Goal: Task Accomplishment & Management: Complete application form

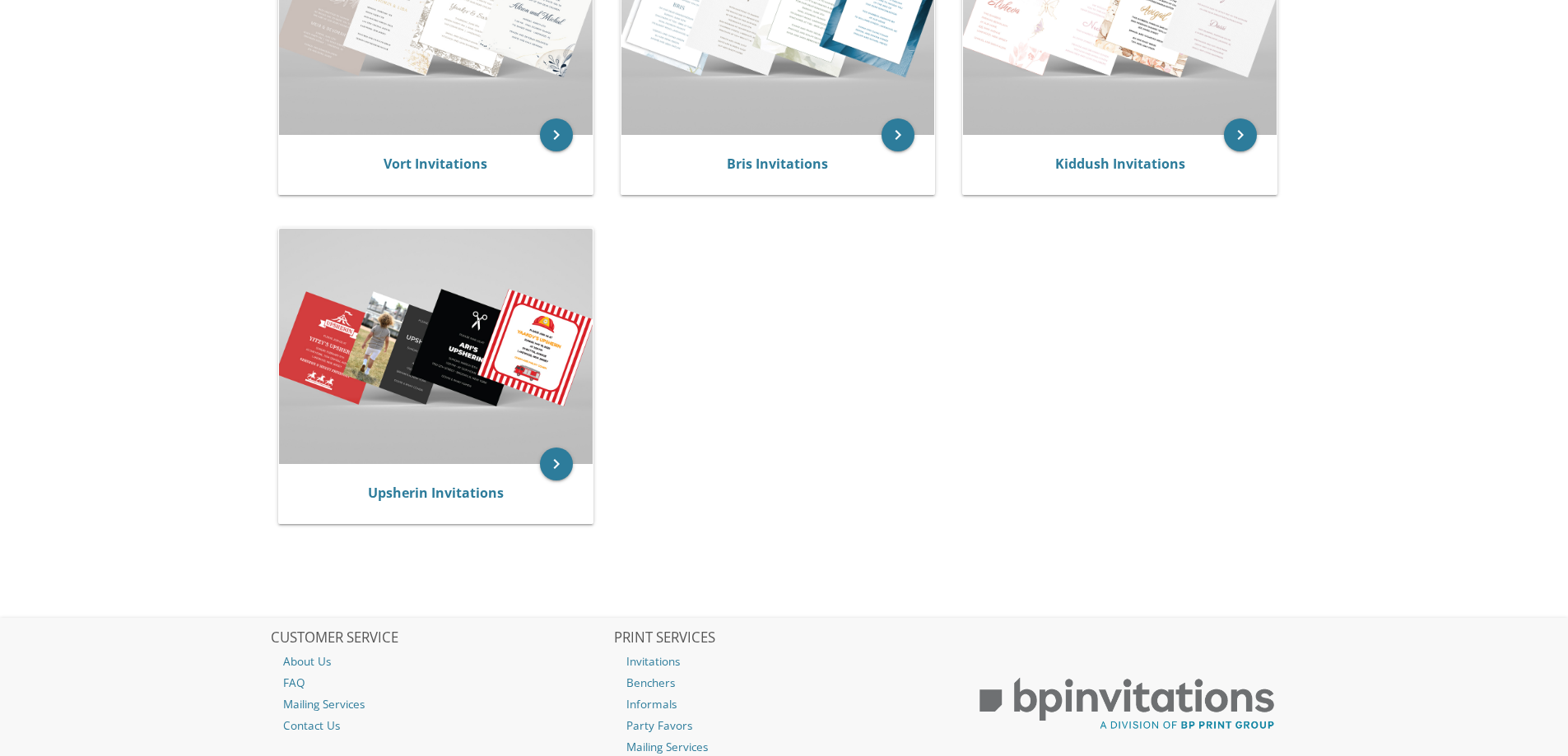
scroll to position [252, 0]
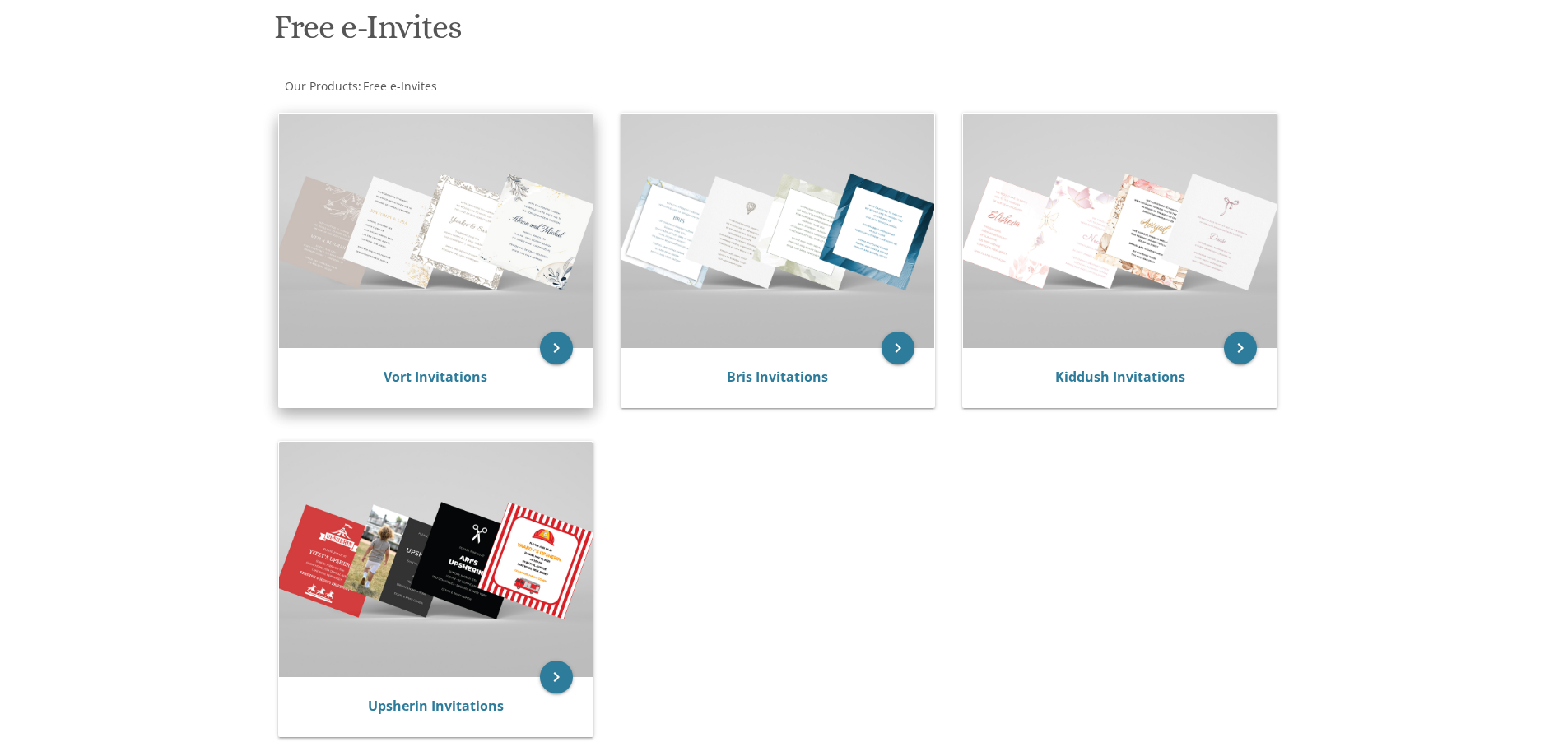
click at [455, 243] on img at bounding box center [435, 230] width 313 height 235
click at [551, 352] on icon "keyboard_arrow_right" at bounding box center [556, 347] width 33 height 33
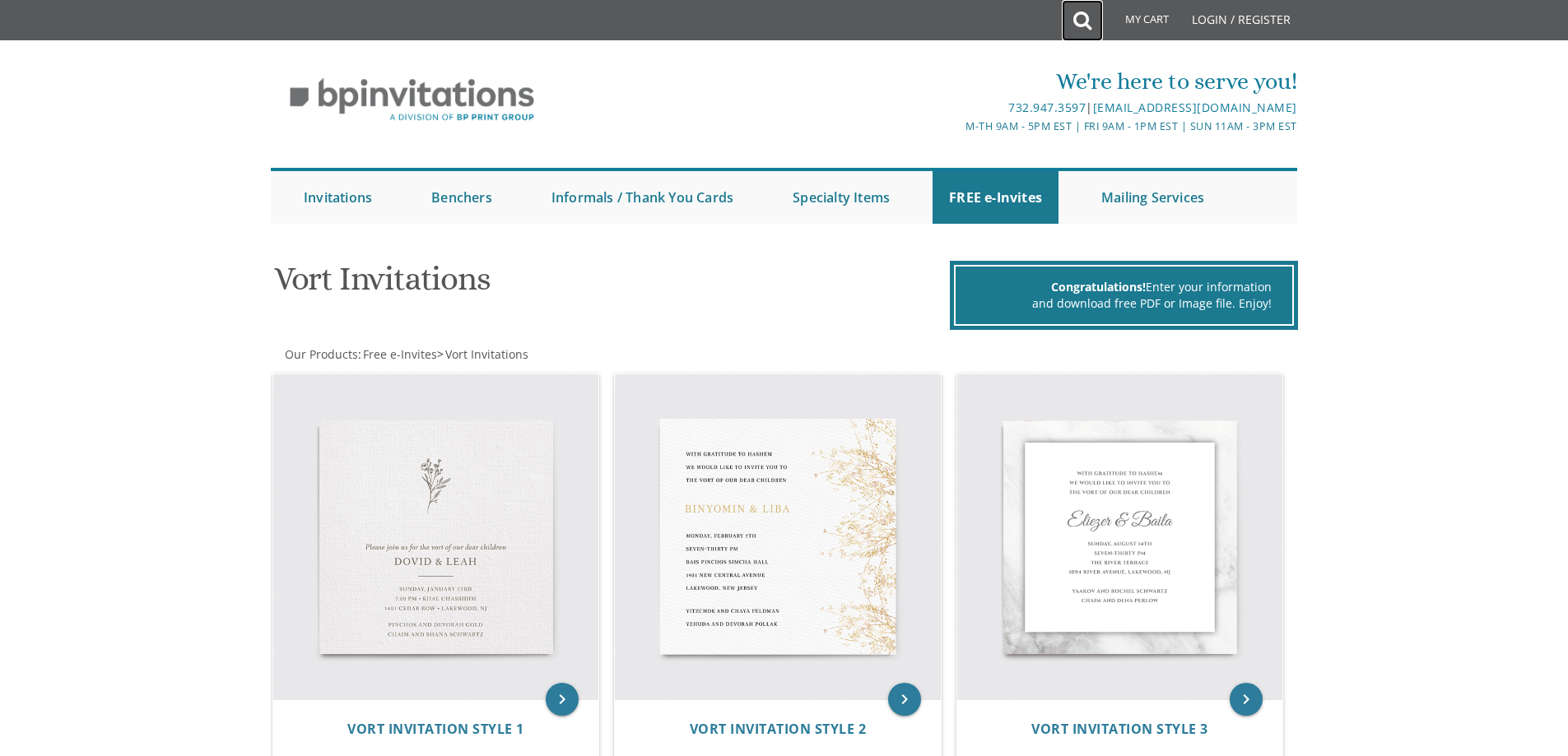
click at [1080, 15] on icon at bounding box center [1082, 21] width 18 height 33
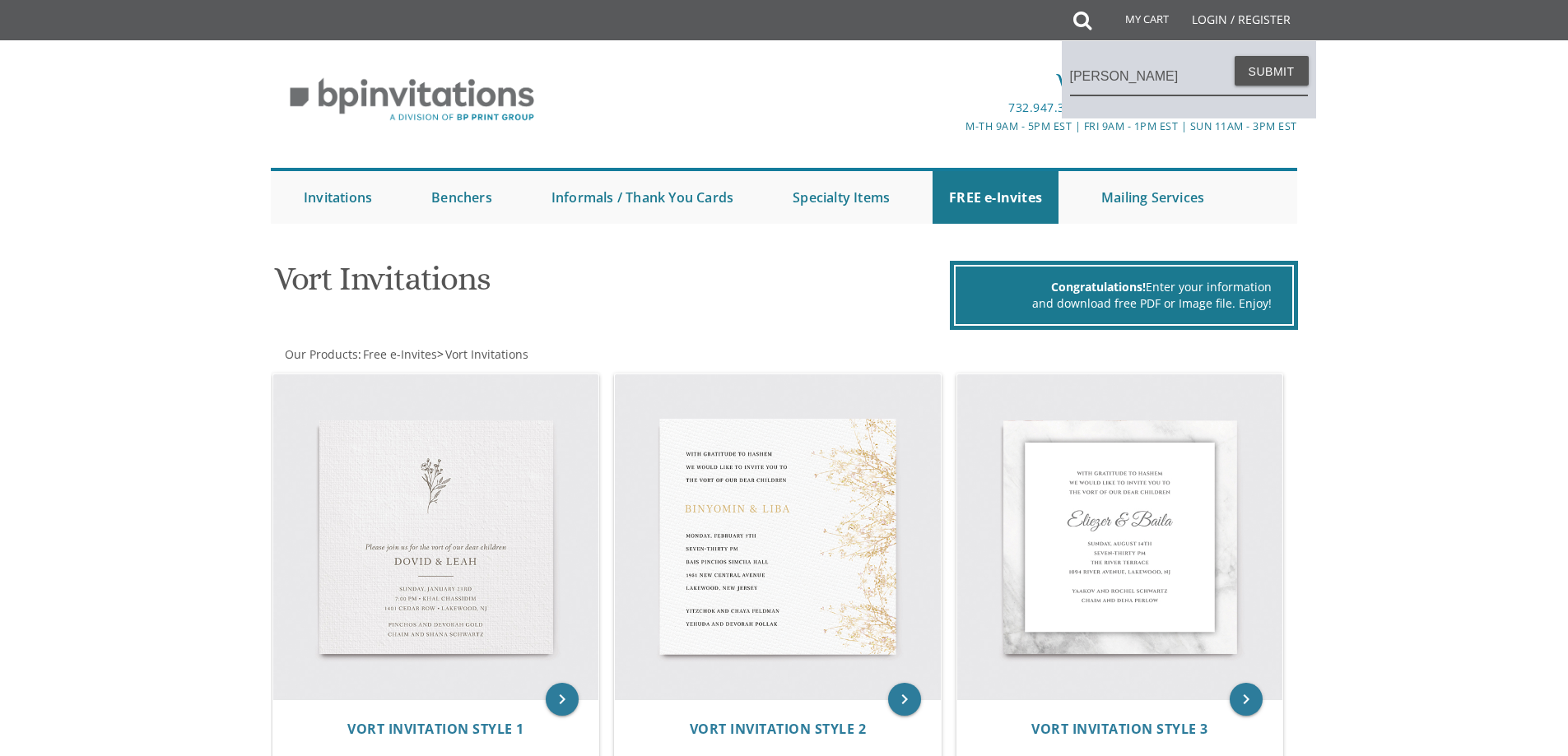
type input "sheva brachos"
click at [1234, 56] on button "Submit" at bounding box center [1271, 71] width 74 height 29
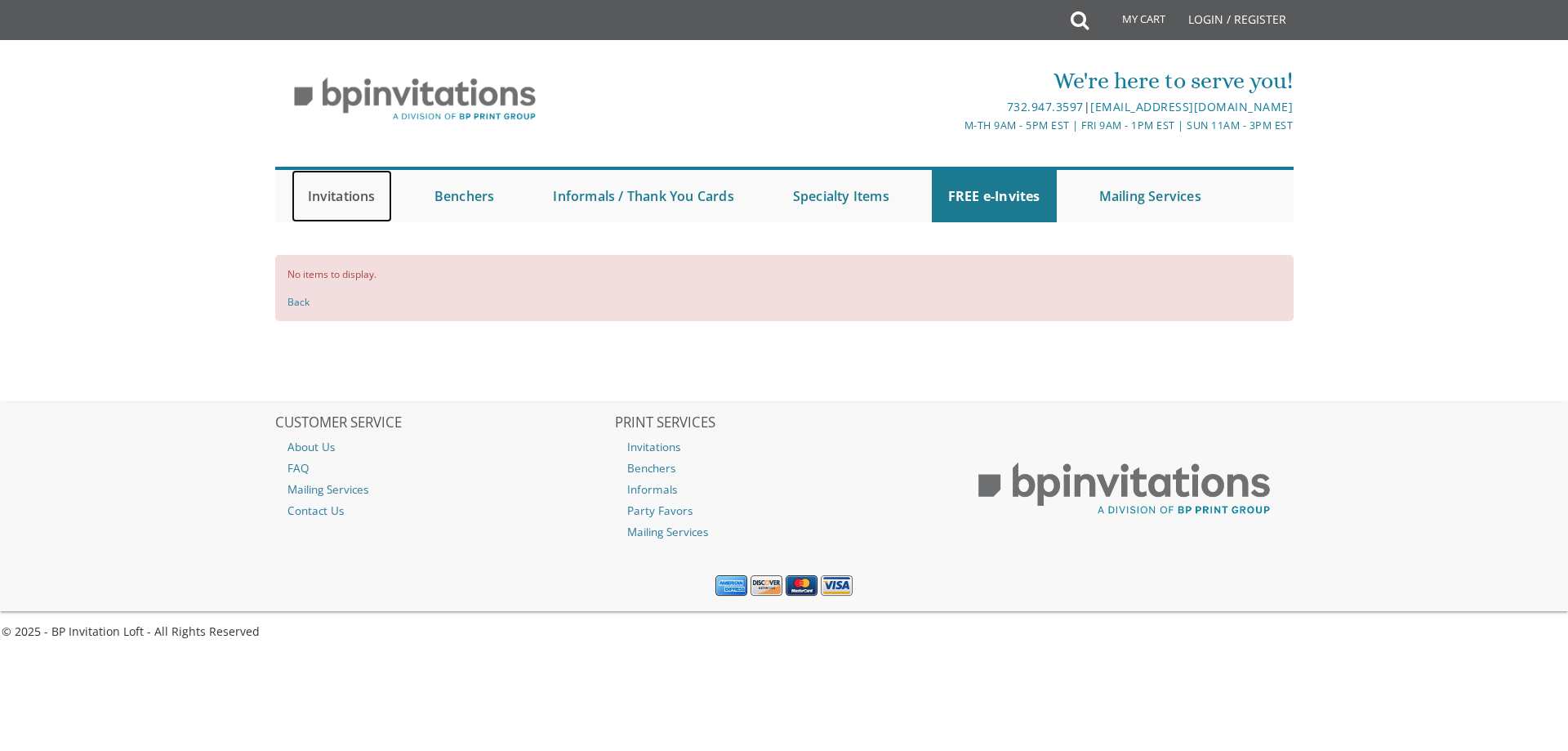
click at [336, 197] on link "Invitations" at bounding box center [342, 196] width 101 height 52
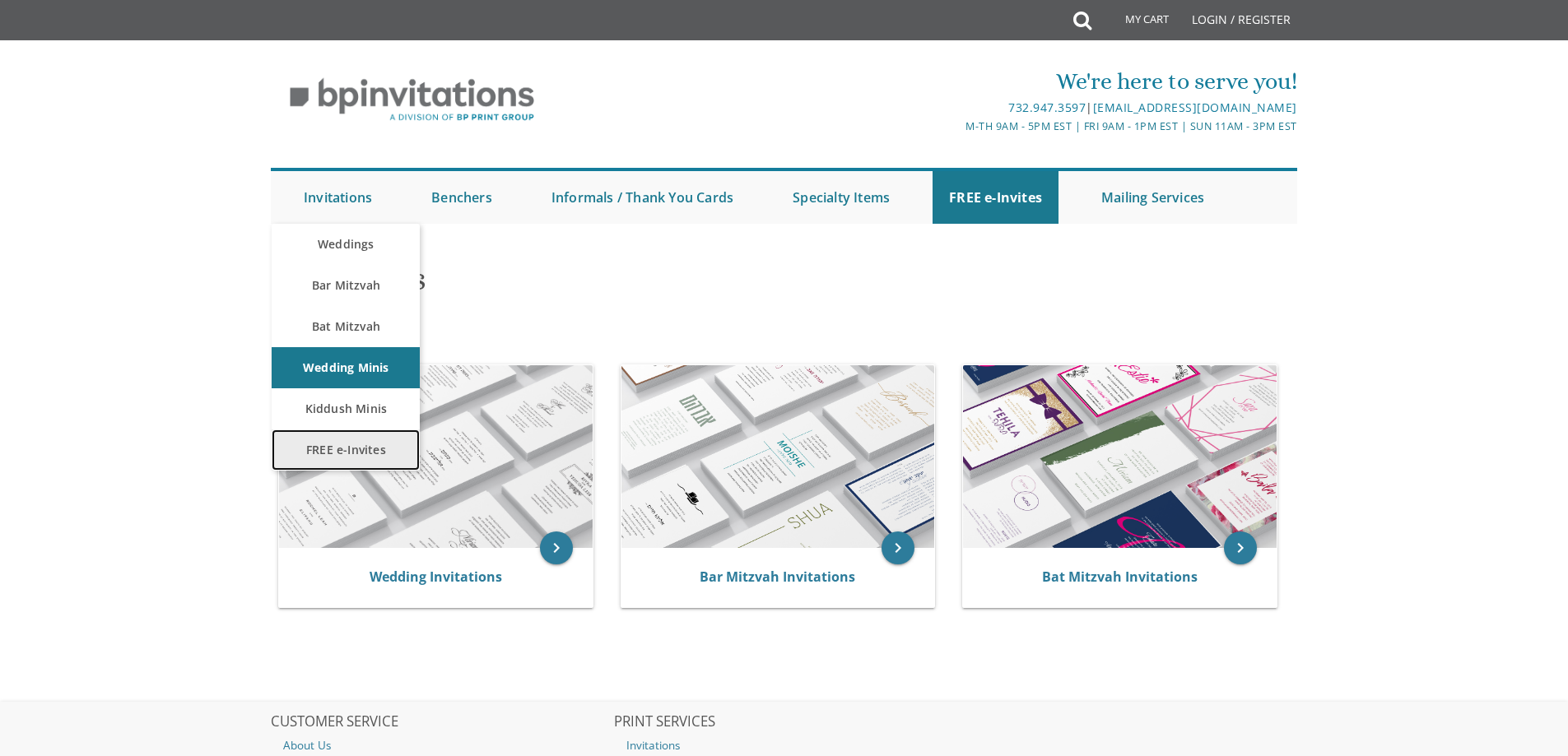
click at [350, 446] on link "FREE e-Invites" at bounding box center [346, 450] width 148 height 41
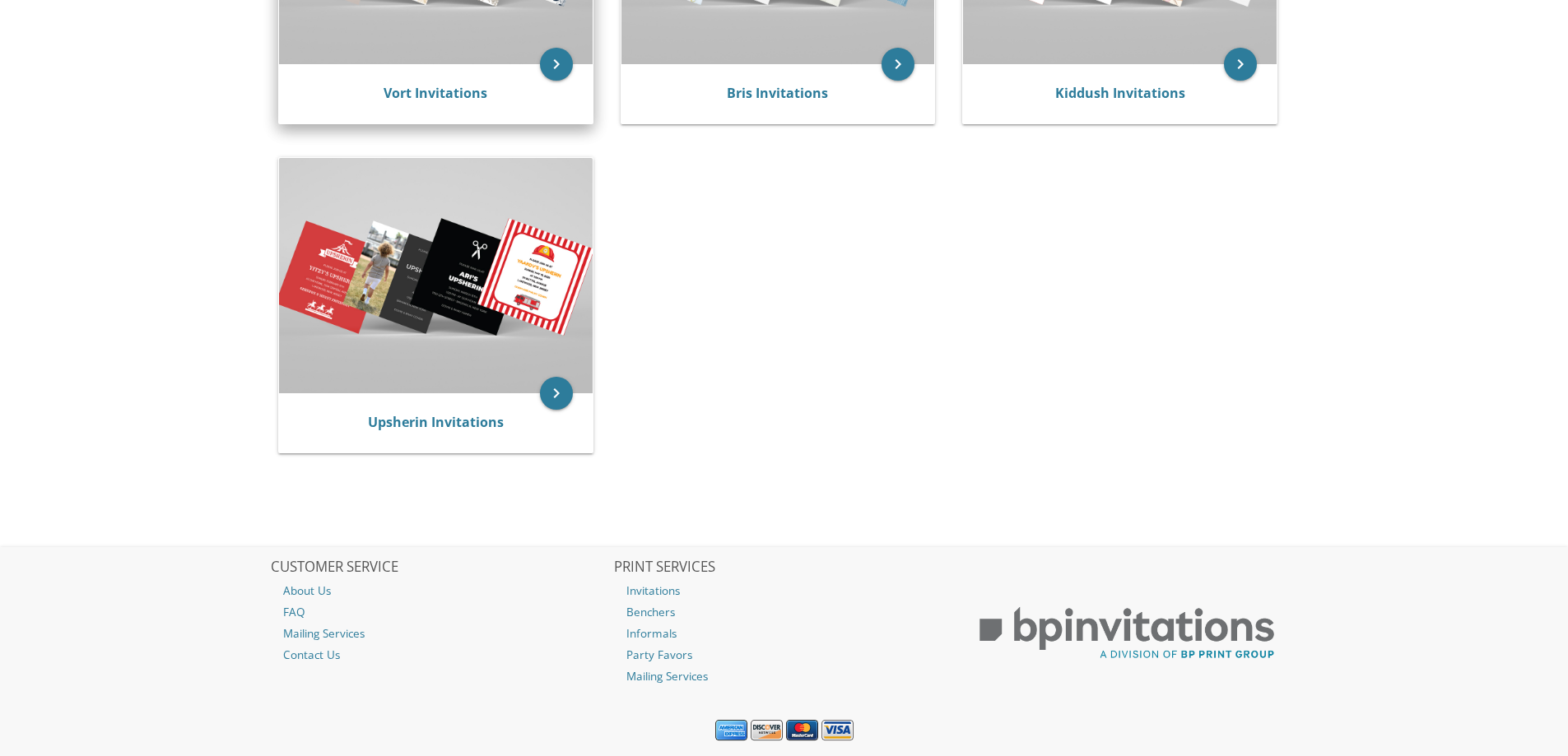
scroll to position [581, 0]
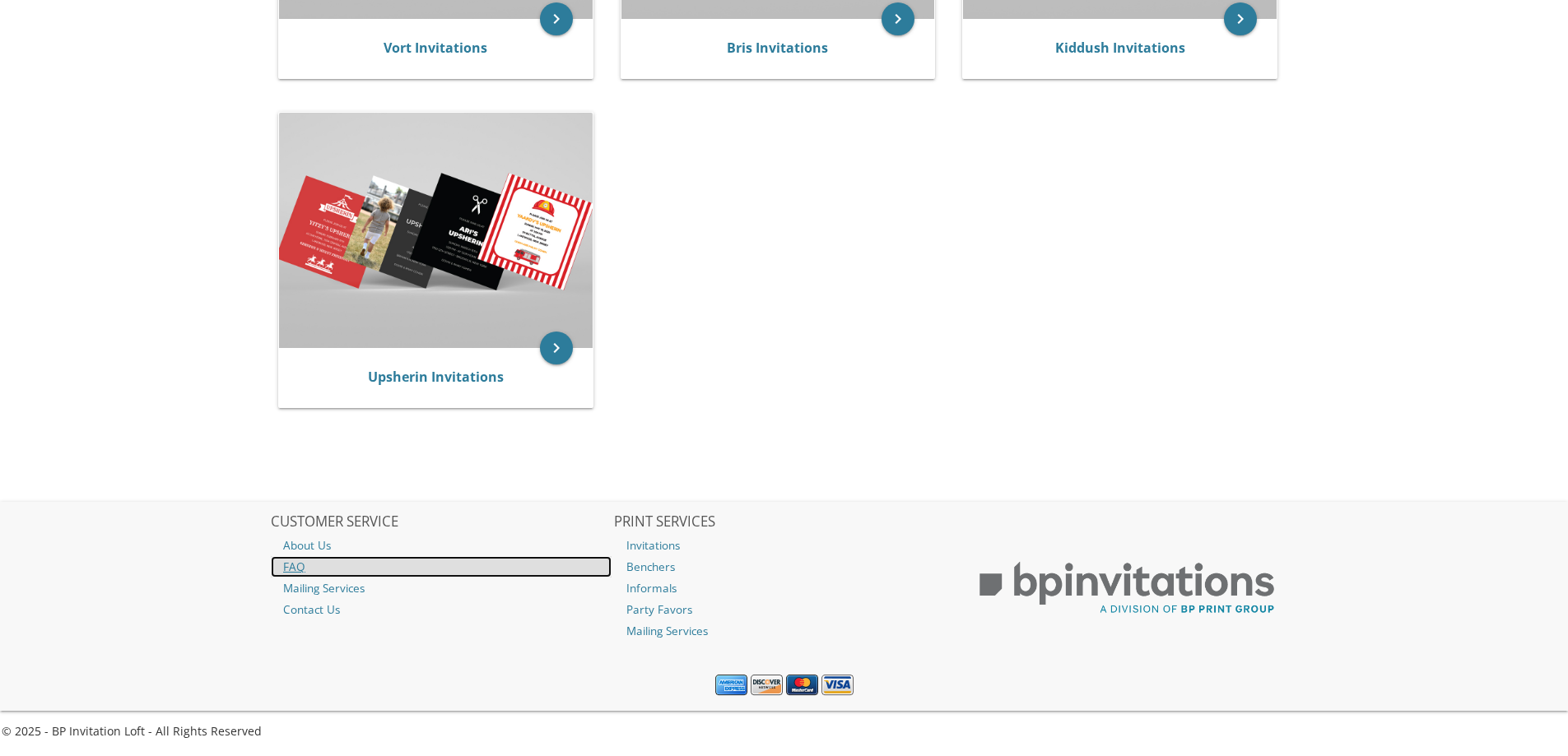
click at [298, 564] on link "FAQ" at bounding box center [441, 566] width 341 height 22
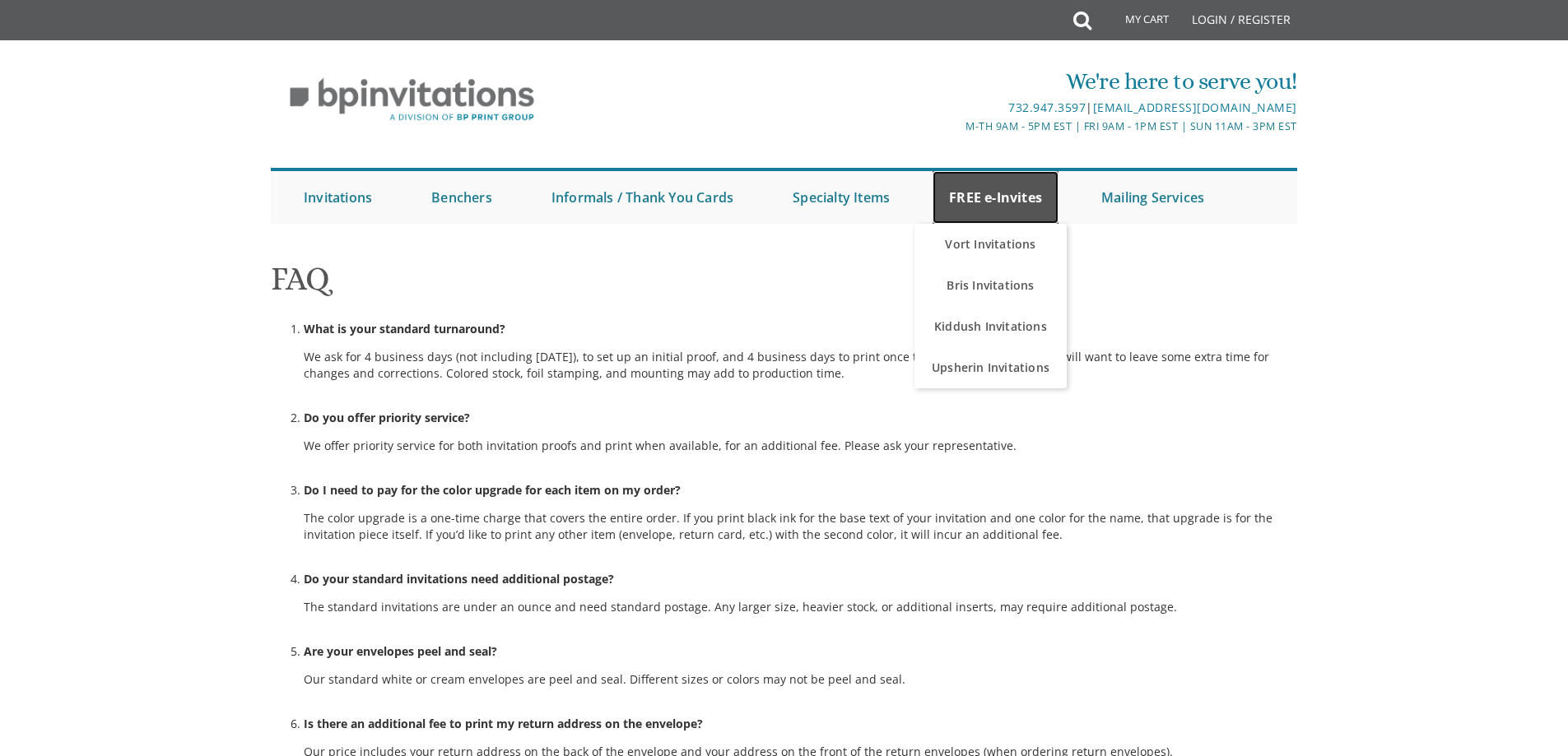
click at [1001, 209] on link "FREE e-Invites" at bounding box center [995, 197] width 126 height 52
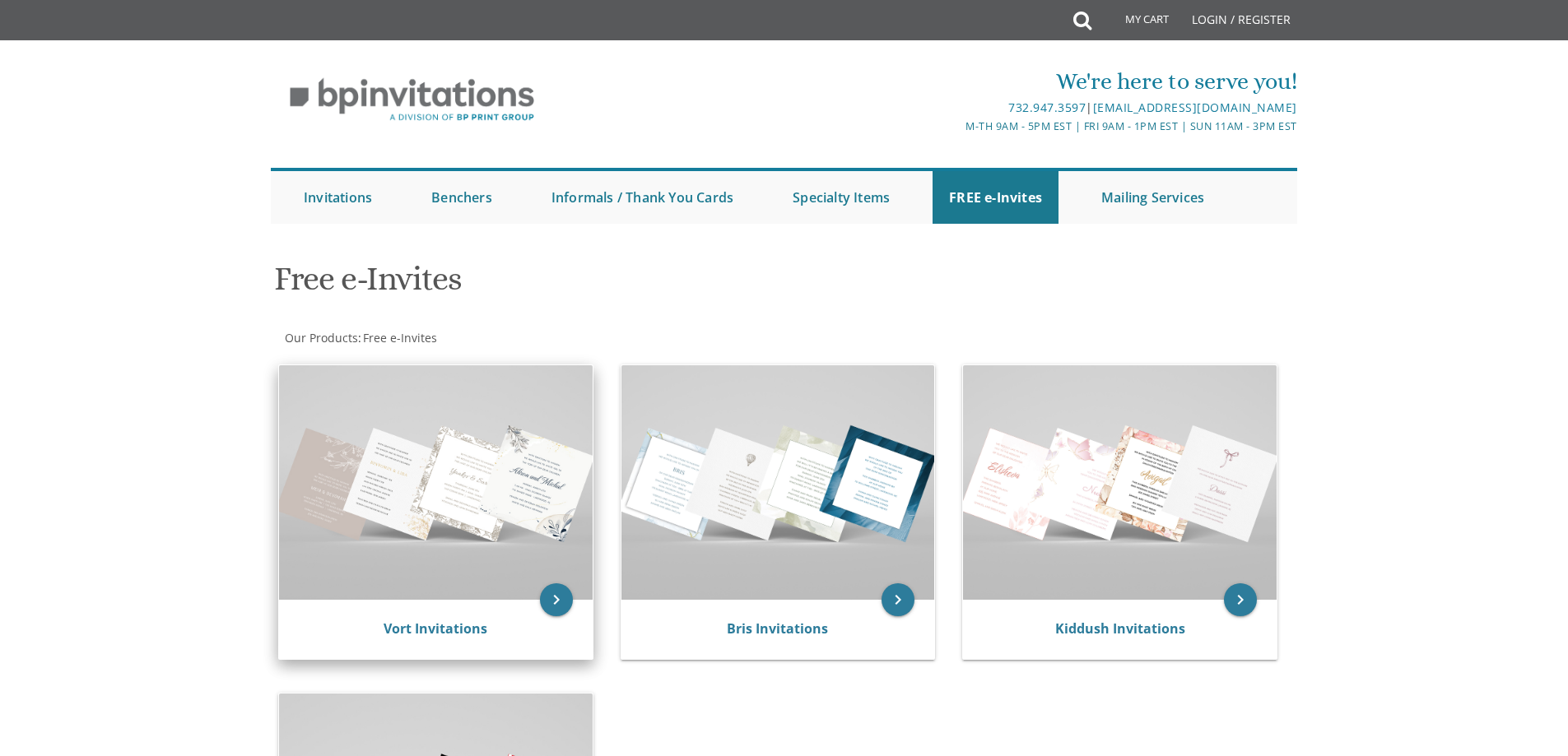
click at [462, 488] on img at bounding box center [435, 482] width 313 height 235
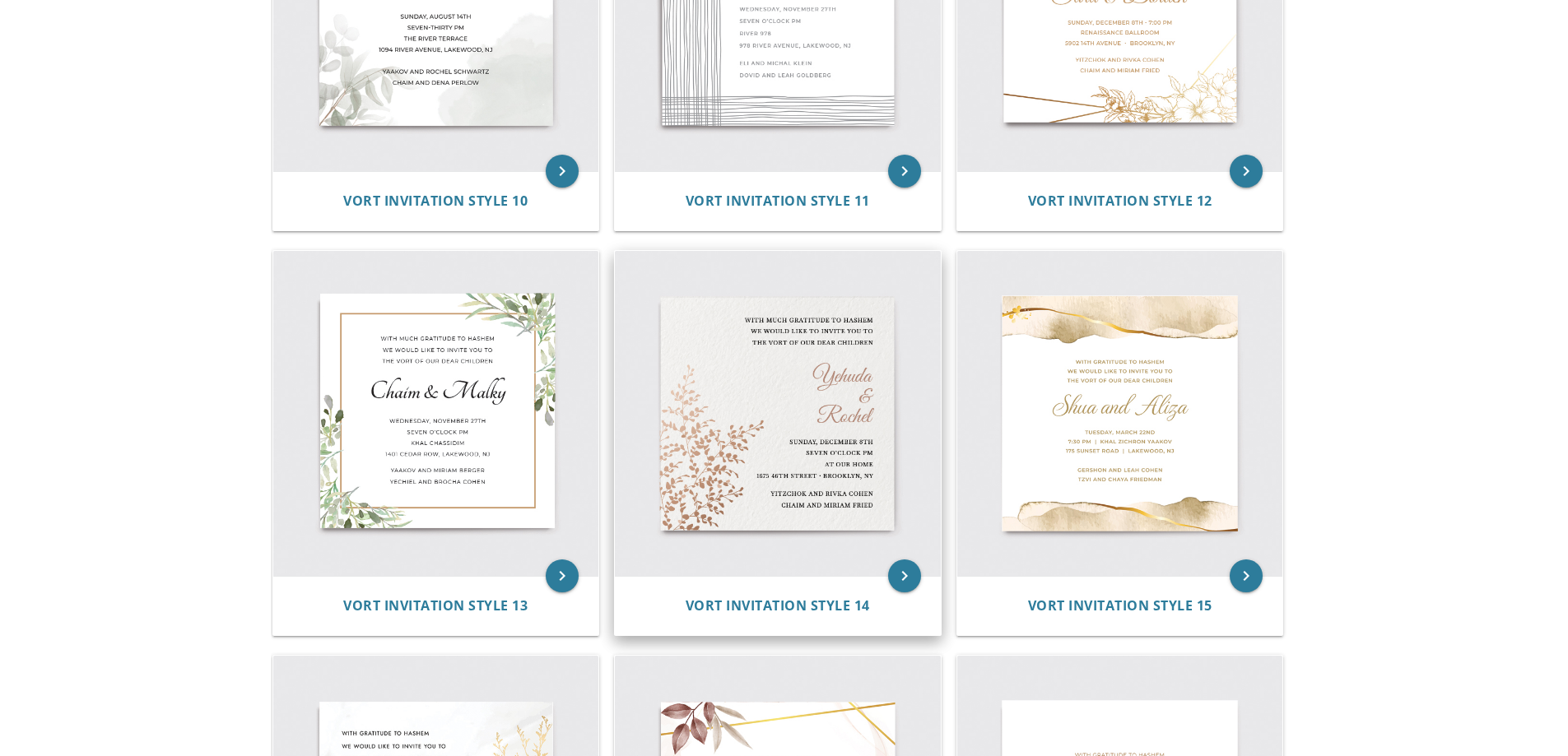
scroll to position [1480, 0]
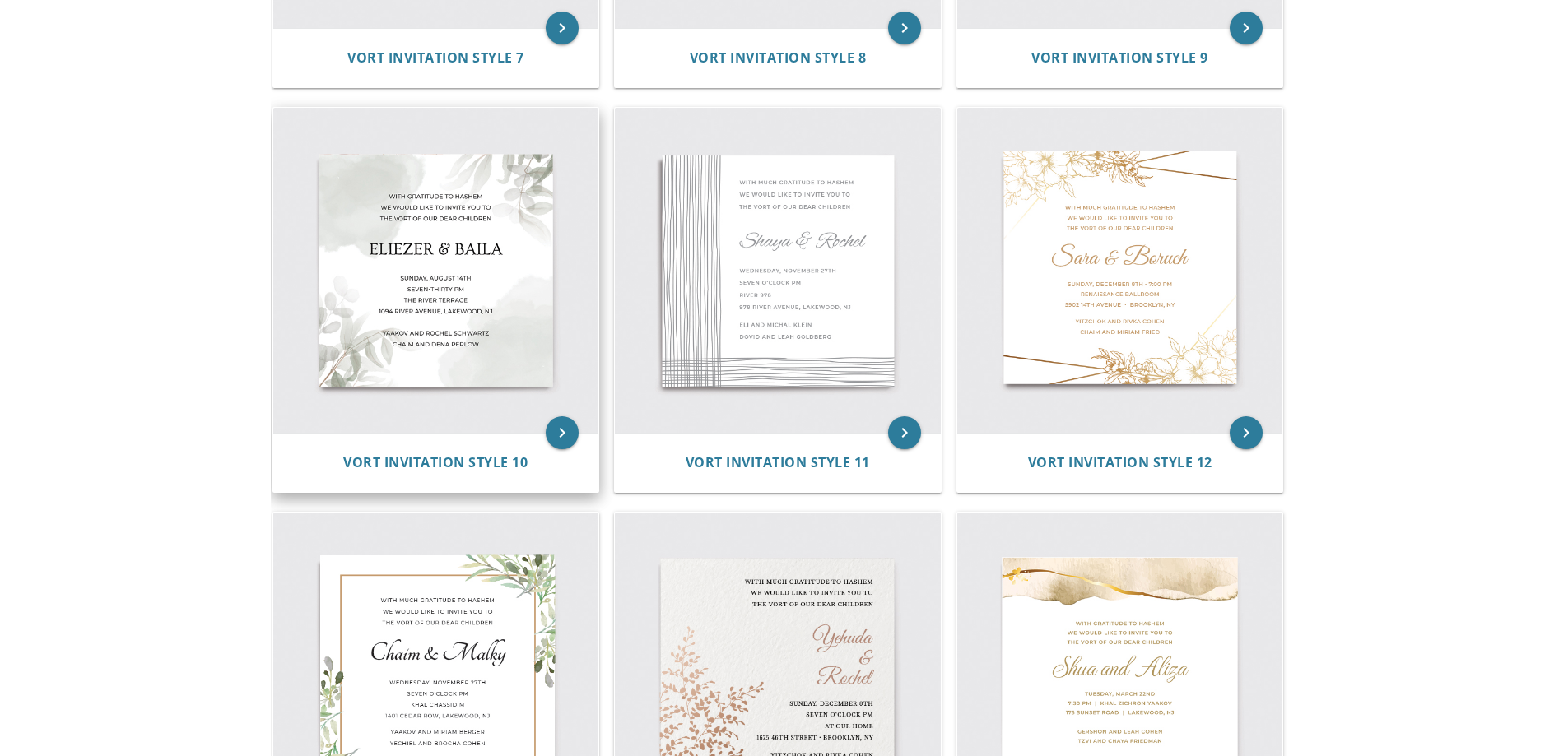
click at [447, 297] on img at bounding box center [435, 270] width 326 height 326
click at [567, 427] on icon "keyboard_arrow_right" at bounding box center [562, 433] width 33 height 33
click at [409, 261] on img at bounding box center [435, 270] width 326 height 326
click at [460, 356] on img at bounding box center [435, 270] width 326 height 326
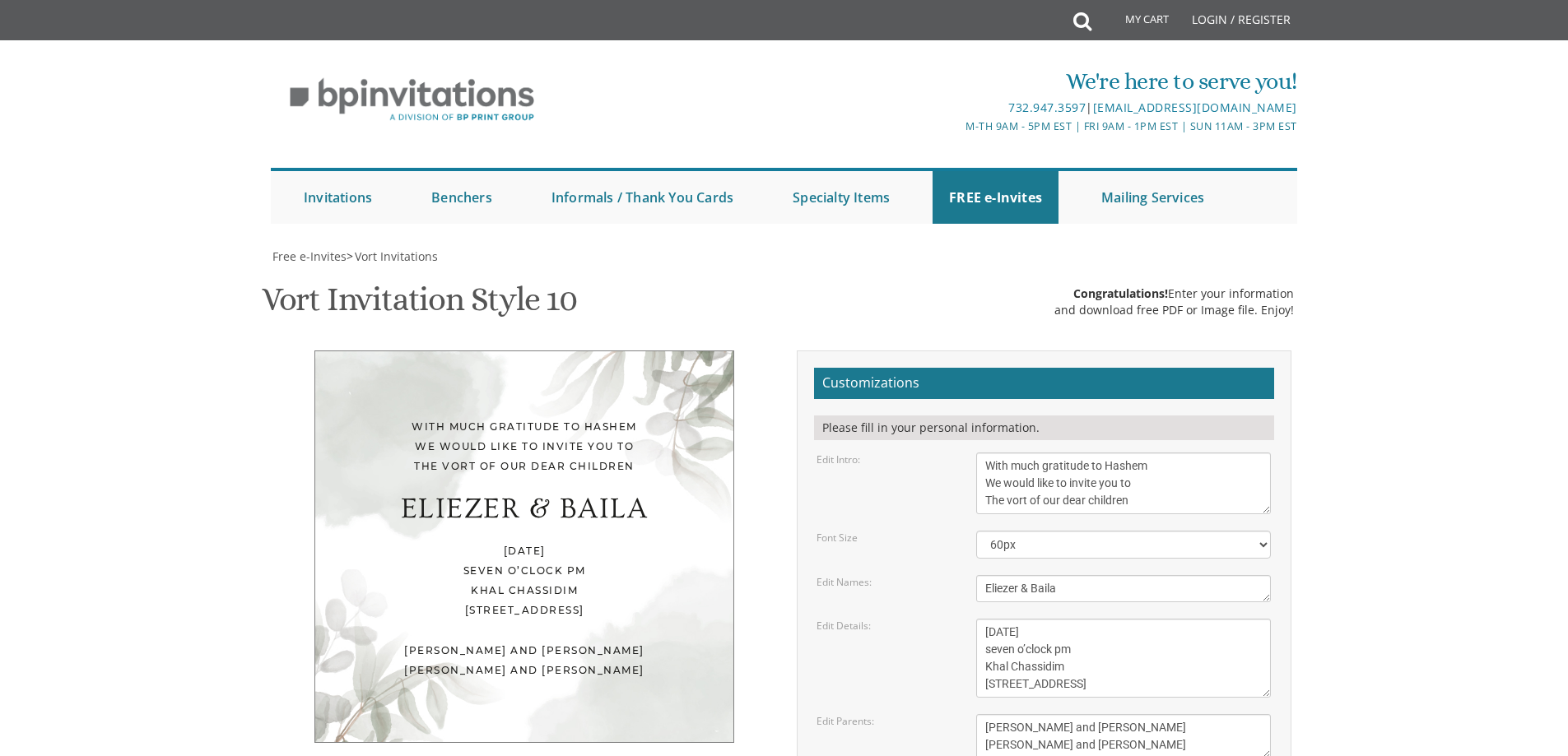
scroll to position [247, 0]
click at [1030, 452] on textarea "With much gratitude to Hashem We would like to invite you to The vort of our de…" at bounding box center [1123, 483] width 294 height 62
click at [1144, 452] on textarea "With much gratitude to Hashem We would like to invite you to The vort of our de…" at bounding box center [1123, 483] width 294 height 62
type textarea "With much gratitude to Hashem We would like to invite you to the sheva brachos …"
click at [1084, 575] on textarea "Eliezer & Baila" at bounding box center [1123, 588] width 294 height 28
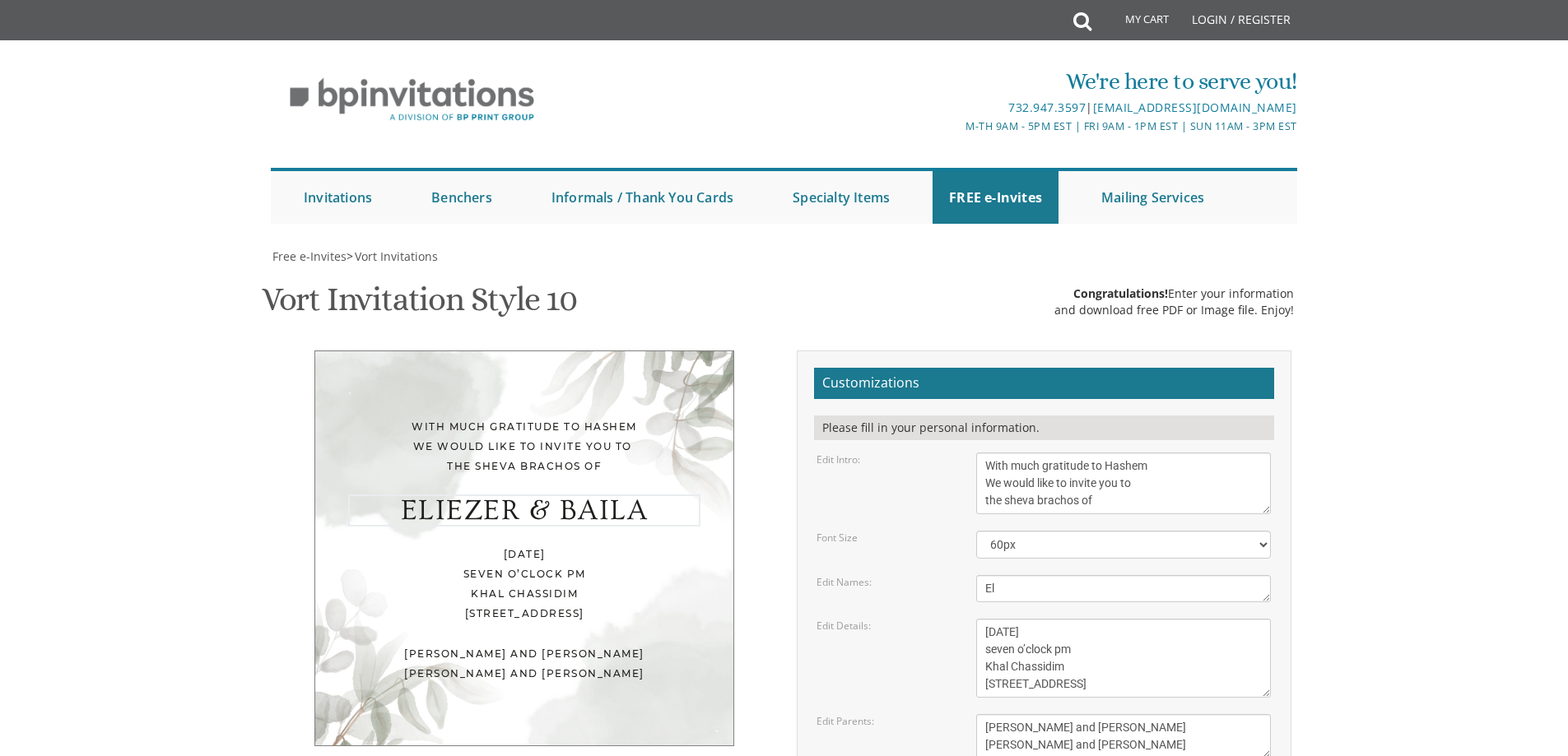
type textarea "E"
type textarea "y"
type textarea "[PERSON_NAME] & [PERSON_NAME]"
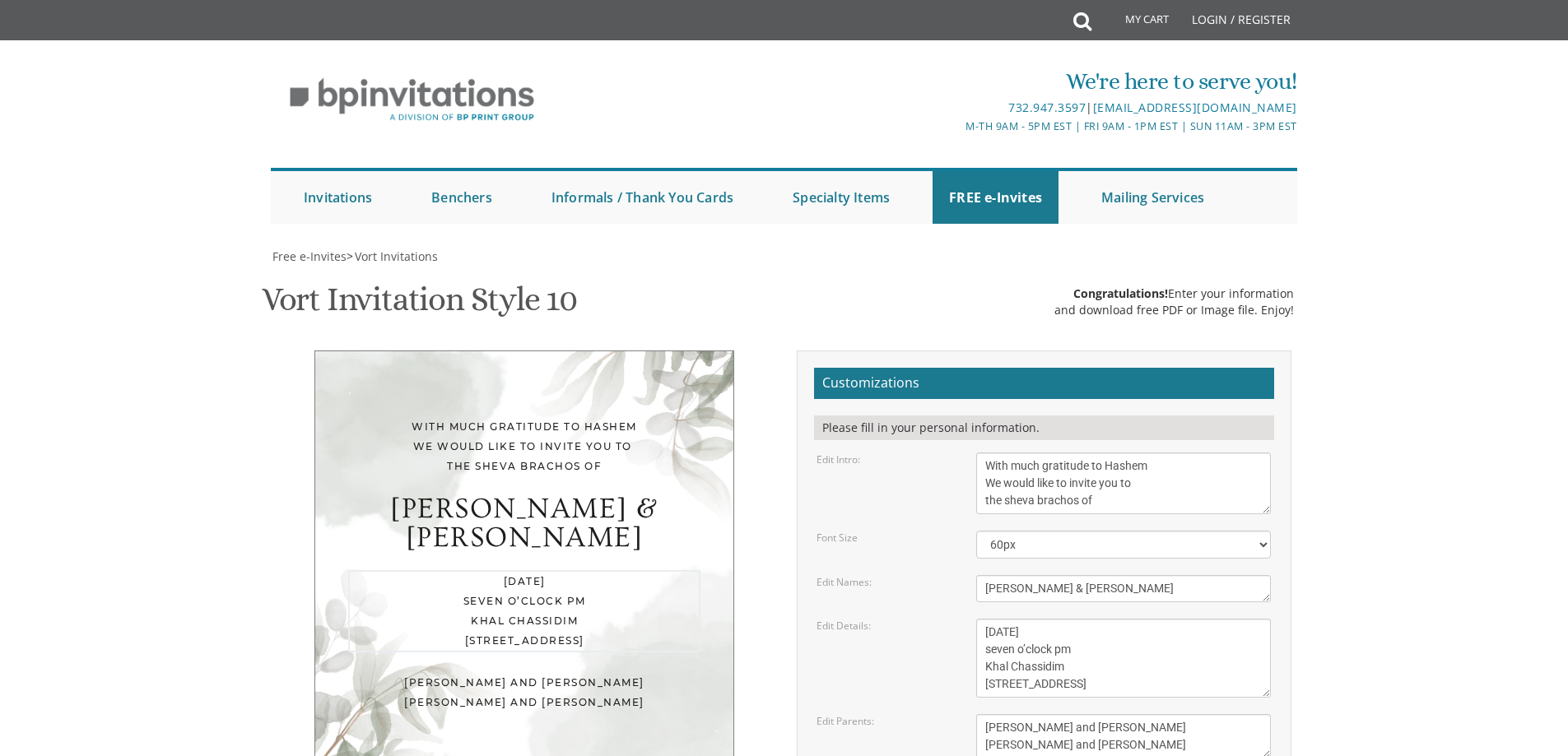
drag, startPoint x: 1143, startPoint y: 385, endPoint x: 976, endPoint y: 384, distance: 167.0
click at [976, 618] on textarea "[DATE] seven o’clock pm Khal Chassidim [STREET_ADDRESS]" at bounding box center [1123, 658] width 294 height 79
drag, startPoint x: 1187, startPoint y: 406, endPoint x: 1170, endPoint y: 394, distance: 20.8
click at [1187, 618] on textarea "[DATE] seven o’clock pm Khal Chassidim [STREET_ADDRESS]" at bounding box center [1123, 658] width 294 height 79
